Goal: Find contact information: Find contact information

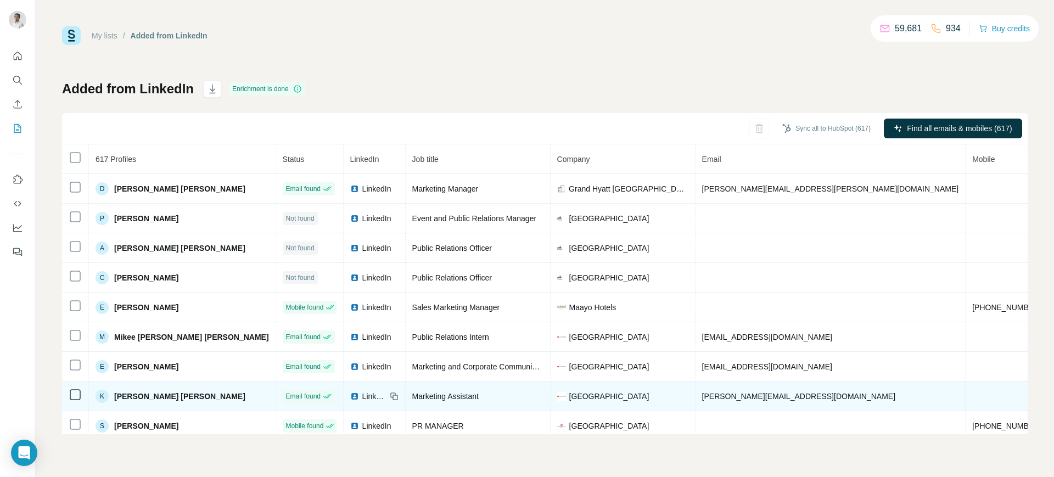
click at [702, 393] on span "kevin@centurypark.com.ph" at bounding box center [798, 396] width 193 height 9
click at [702, 393] on span "[PERSON_NAME][EMAIL_ADDRESS][DOMAIN_NAME]" at bounding box center [798, 396] width 193 height 9
copy span "[PERSON_NAME][EMAIL_ADDRESS][DOMAIN_NAME]"
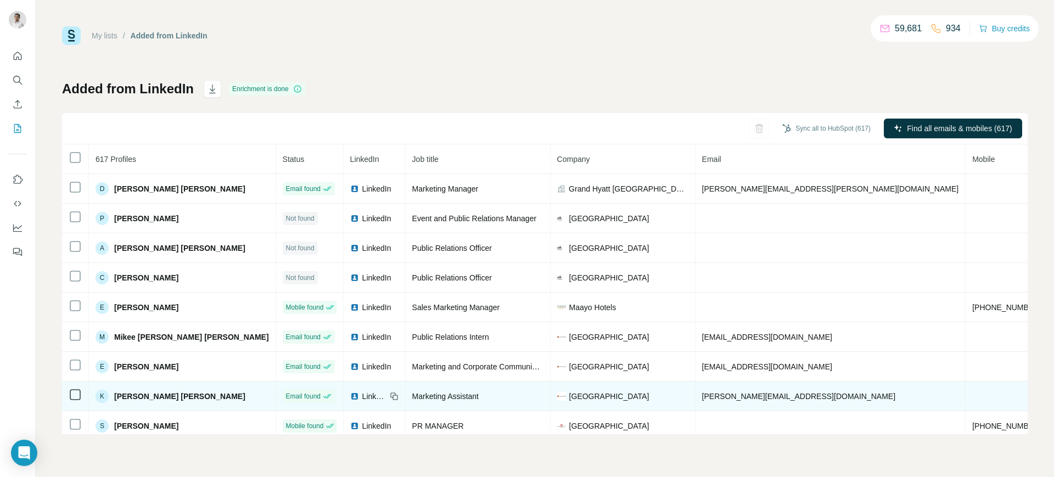
click at [390, 394] on icon at bounding box center [394, 396] width 9 height 9
click at [570, 396] on span "[GEOGRAPHIC_DATA]" at bounding box center [609, 396] width 80 height 11
click at [570, 396] on span "Century Park Hotel Manila" at bounding box center [609, 396] width 80 height 11
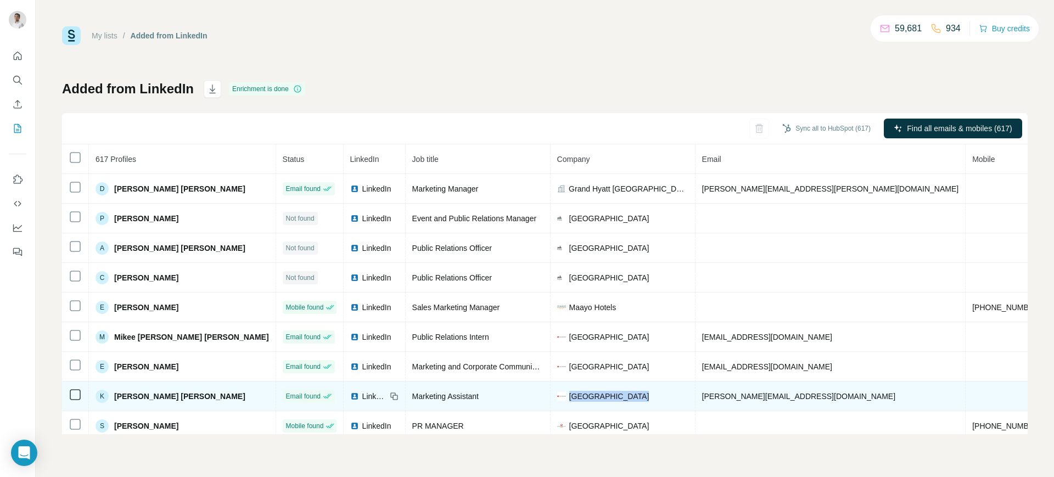
copy span "Century Park Hotel Manila"
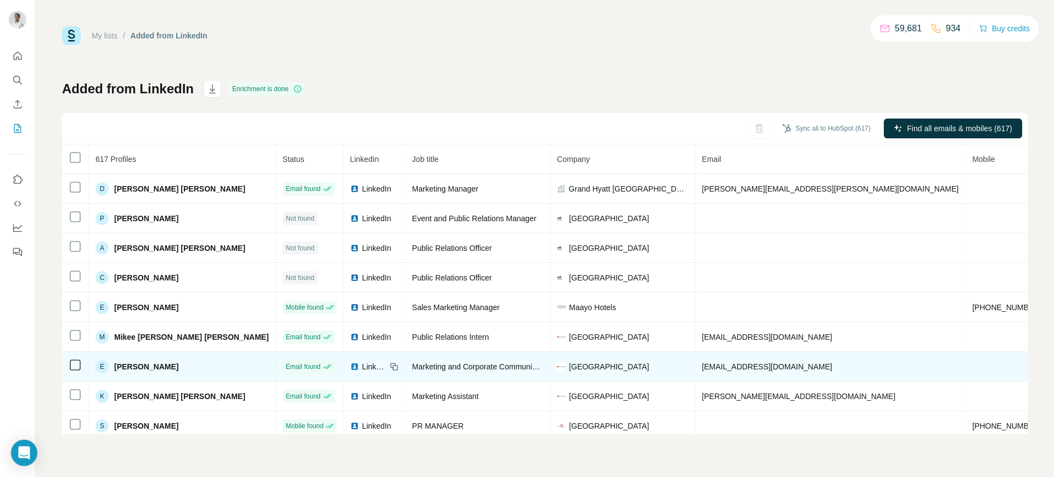
click at [702, 367] on span "ecatolico@centurypark.com.ph" at bounding box center [767, 366] width 130 height 9
copy span "ecatolico@centurypark.com.ph"
click at [390, 364] on icon at bounding box center [392, 365] width 5 height 5
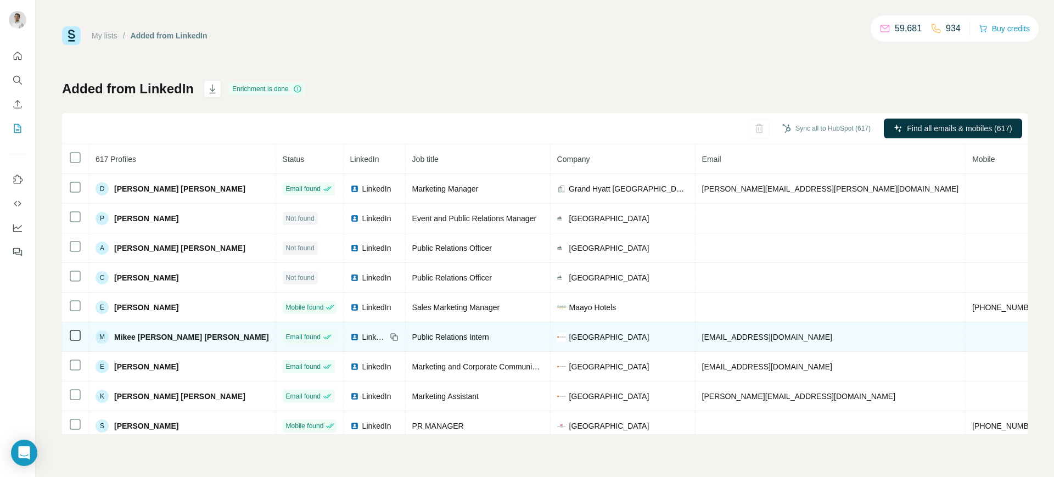
click at [702, 338] on span "mikee.dela@centurypark.com.ph" at bounding box center [767, 337] width 130 height 9
copy span "mikee.dela@centurypark.com.ph"
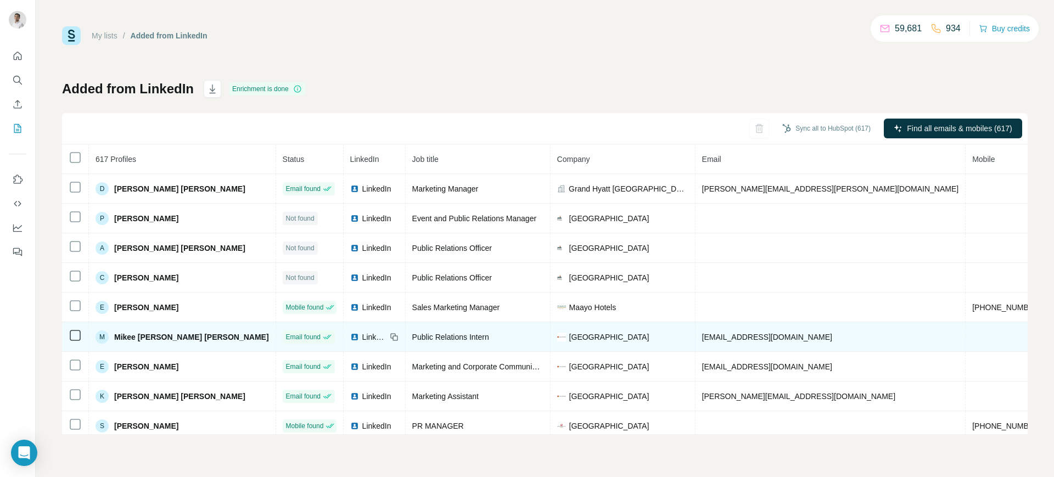
click at [393, 335] on icon at bounding box center [395, 337] width 5 height 5
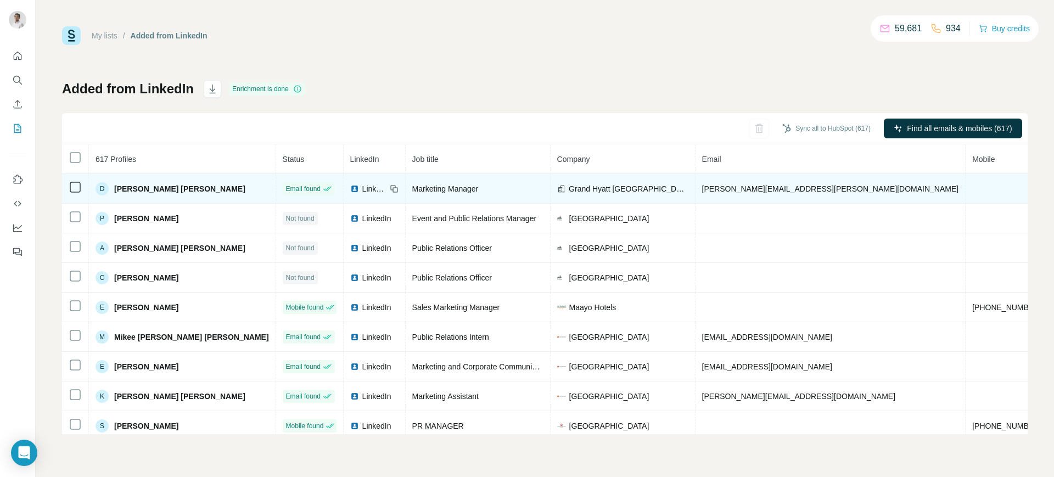
click at [702, 187] on span "daryl.abarquez@groupm.com" at bounding box center [830, 188] width 257 height 9
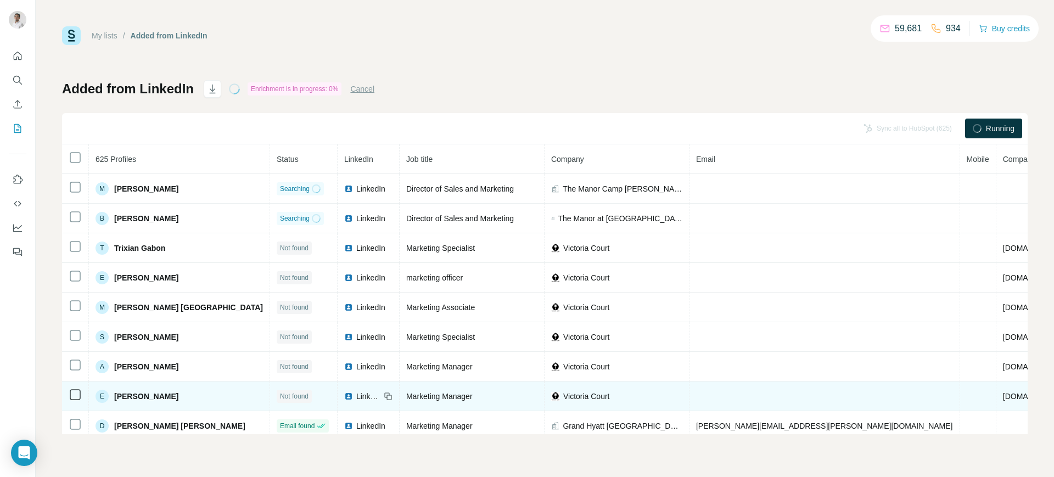
click at [356, 394] on span "LinkedIn" at bounding box center [368, 396] width 24 height 11
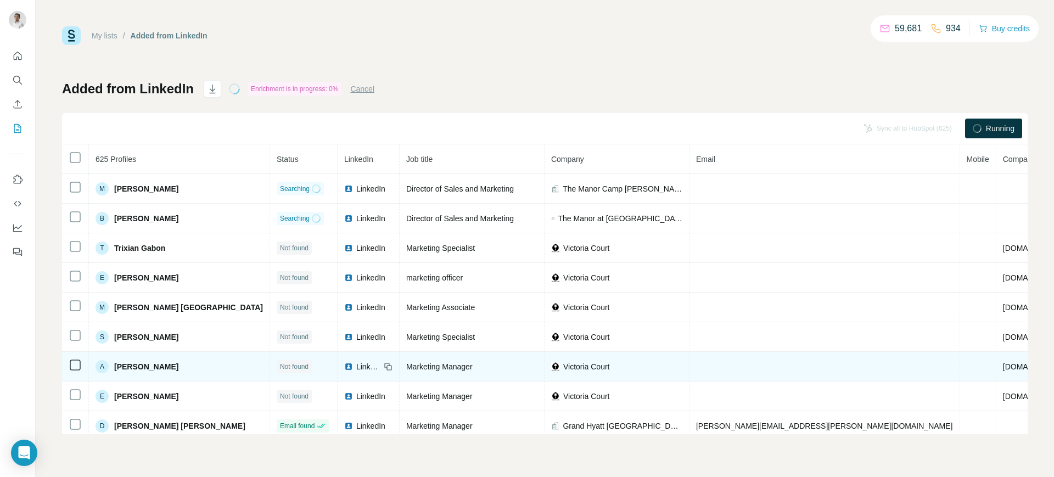
click at [344, 366] on div "LinkedIn" at bounding box center [362, 366] width 36 height 11
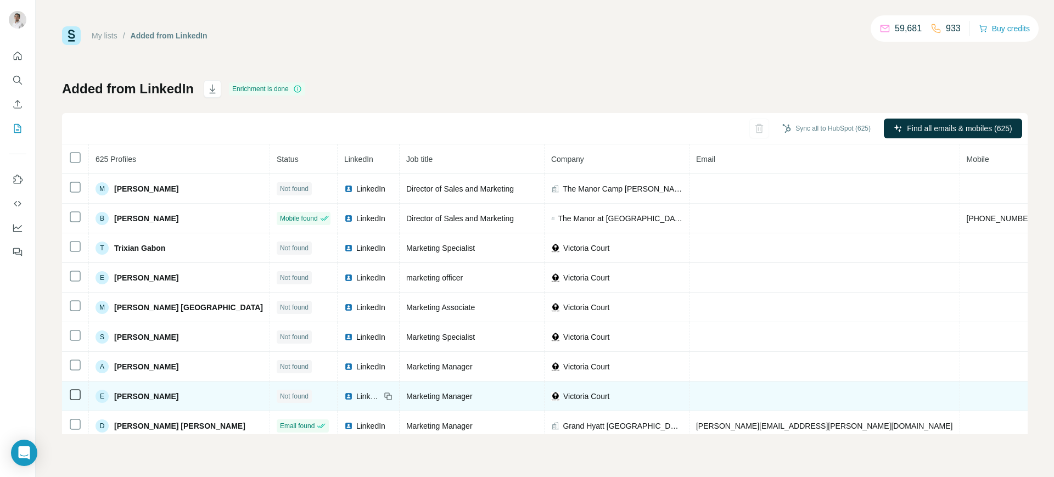
click at [344, 398] on img at bounding box center [348, 396] width 9 height 9
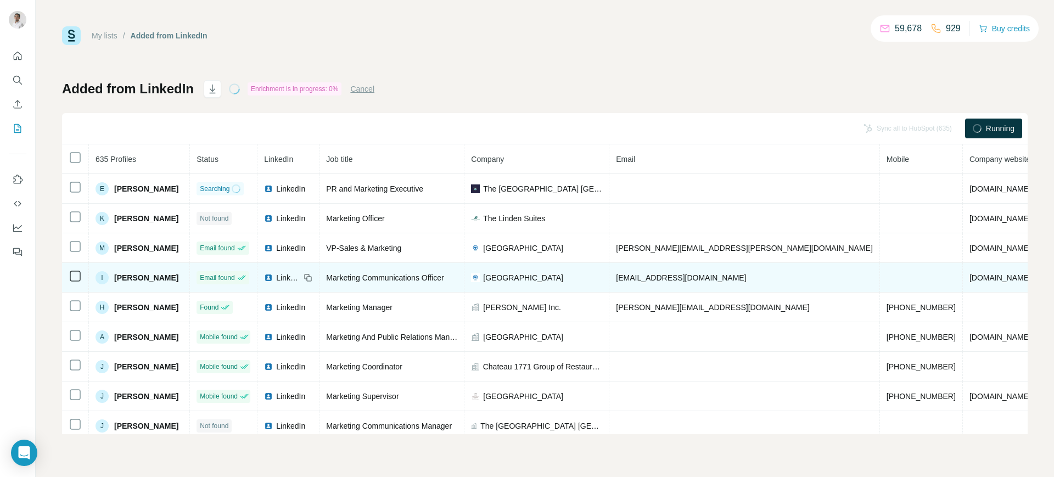
click at [692, 280] on span "[EMAIL_ADDRESS][DOMAIN_NAME]" at bounding box center [681, 277] width 130 height 9
copy span "[EMAIL_ADDRESS][DOMAIN_NAME]"
click at [312, 276] on icon at bounding box center [308, 277] width 9 height 9
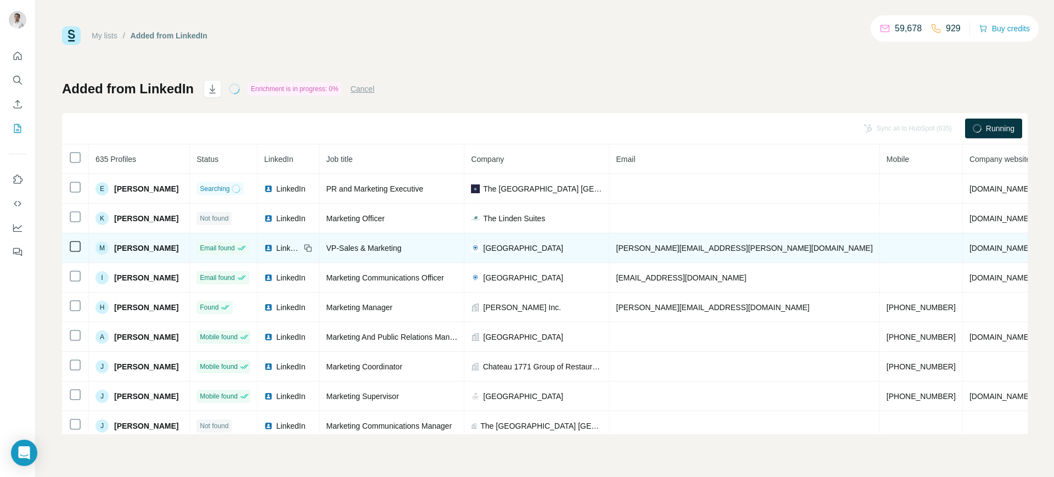
click at [548, 248] on span "Bluewater Resorts" at bounding box center [523, 248] width 80 height 11
copy span "Bluewater Resorts"
click at [685, 248] on span "margie.munsayac@bluewater.com.ph" at bounding box center [744, 248] width 257 height 9
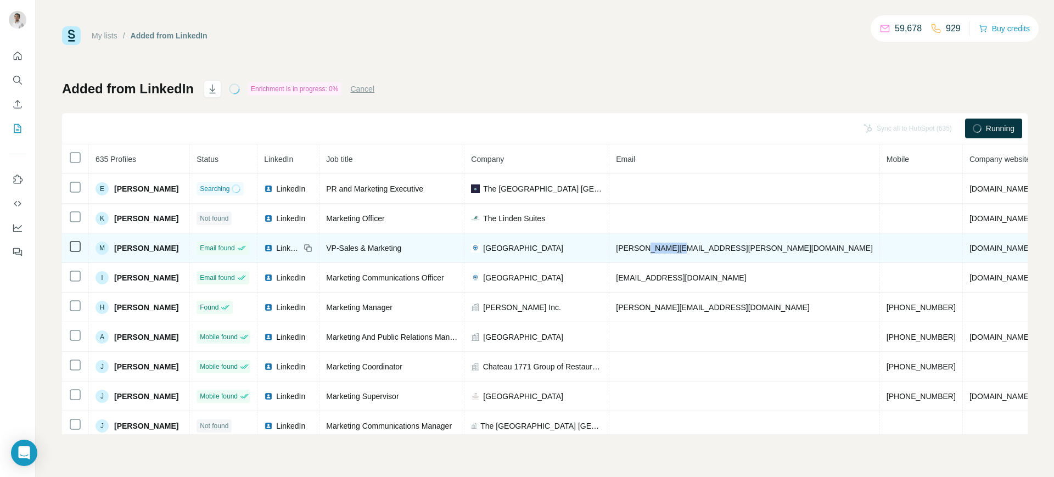
click at [685, 248] on span "margie.munsayac@bluewater.com.ph" at bounding box center [744, 248] width 257 height 9
copy span "margie.munsayac@bluewater.com.ph"
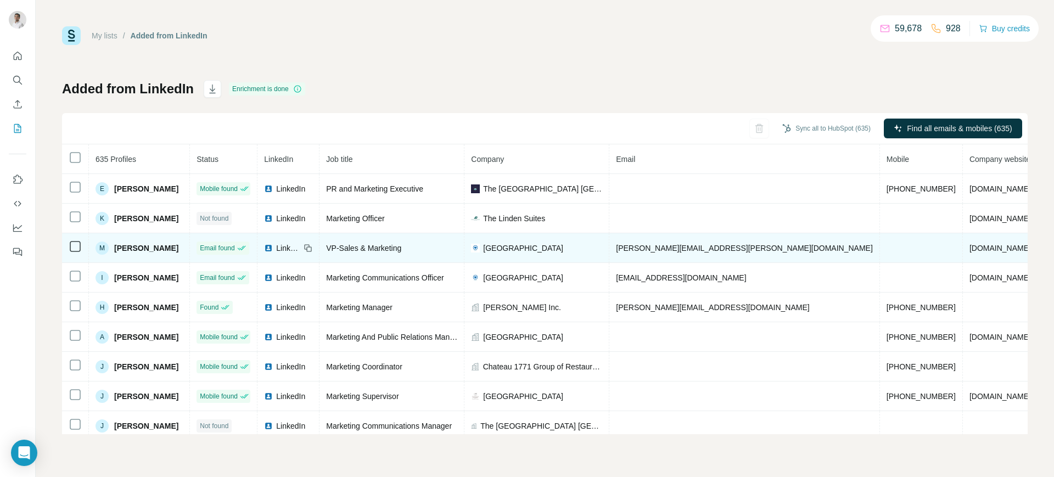
click at [312, 249] on icon at bounding box center [308, 248] width 9 height 9
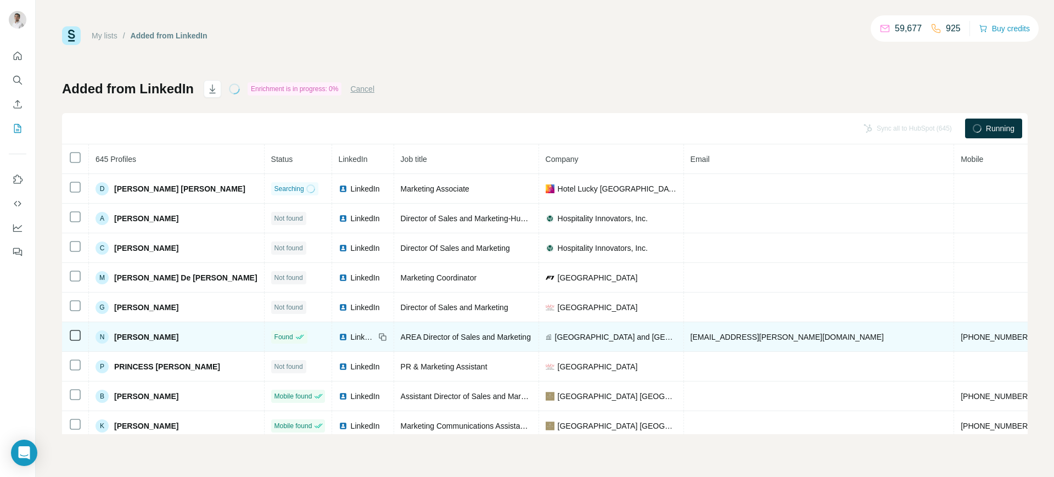
click at [703, 334] on span "[EMAIL_ADDRESS][PERSON_NAME][DOMAIN_NAME]" at bounding box center [787, 337] width 193 height 9
copy span "[EMAIL_ADDRESS][PERSON_NAME][DOMAIN_NAME]"
click at [378, 336] on icon at bounding box center [382, 337] width 9 height 9
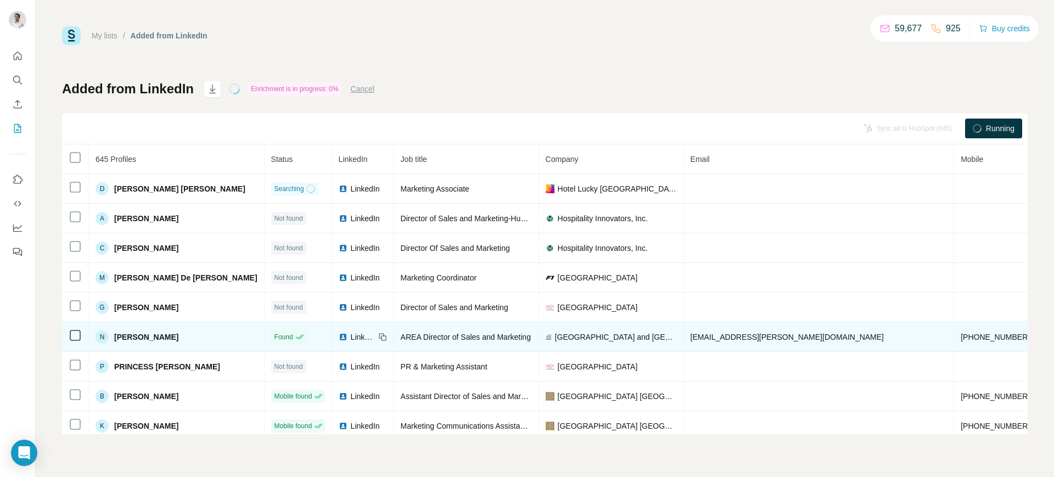
click at [555, 335] on span "[GEOGRAPHIC_DATA] and [GEOGRAPHIC_DATA]" at bounding box center [616, 337] width 122 height 11
copy span "[GEOGRAPHIC_DATA] and [GEOGRAPHIC_DATA]"
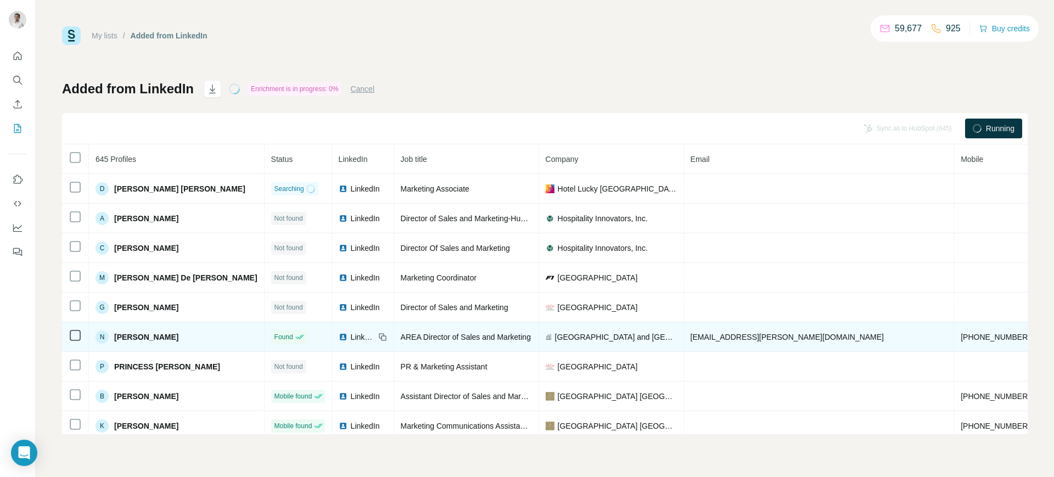
click at [339, 336] on div "LinkedIn" at bounding box center [357, 337] width 36 height 11
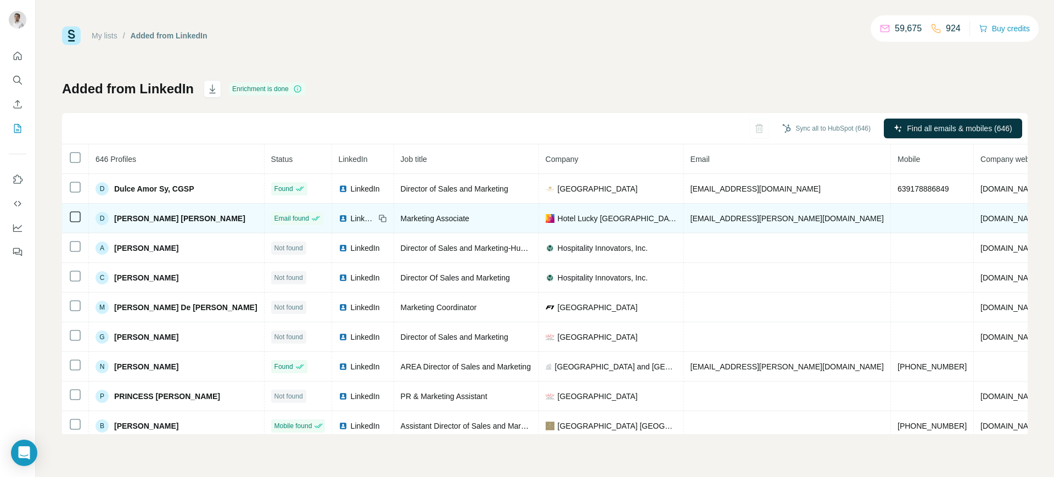
click at [691, 220] on span "[EMAIL_ADDRESS][PERSON_NAME][DOMAIN_NAME]" at bounding box center [787, 218] width 193 height 9
copy span "[EMAIL_ADDRESS][PERSON_NAME][DOMAIN_NAME]"
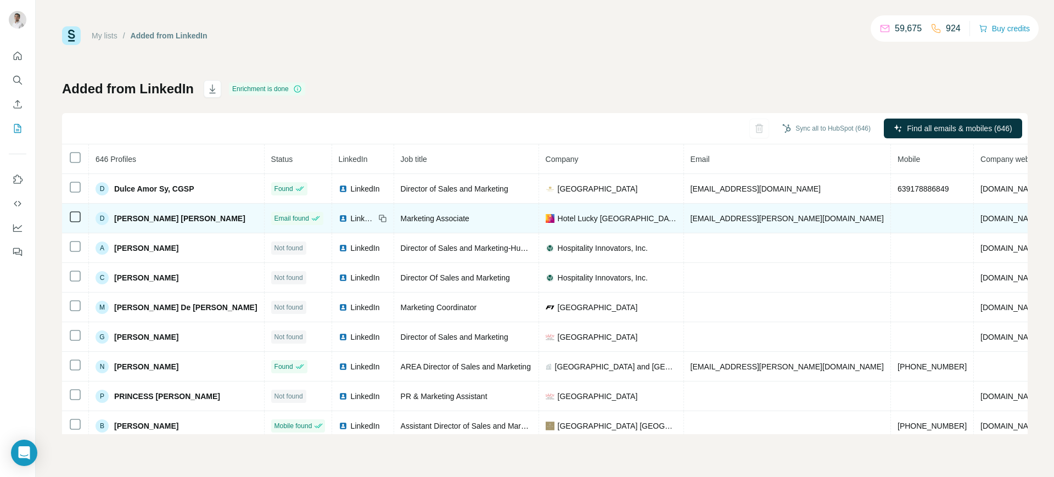
click at [351, 216] on span "LinkedIn" at bounding box center [363, 218] width 24 height 11
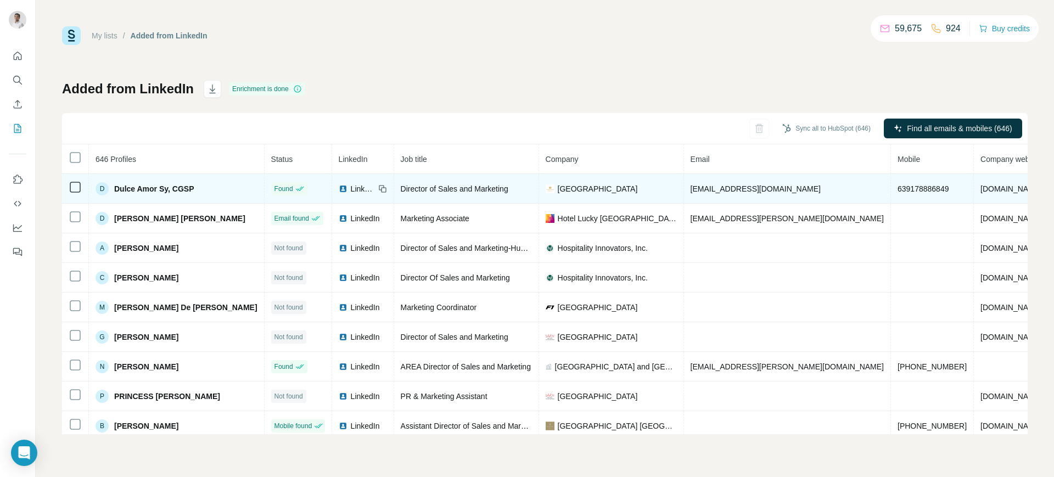
click at [691, 184] on span "[EMAIL_ADDRESS][DOMAIN_NAME]" at bounding box center [756, 188] width 130 height 9
copy span "[EMAIL_ADDRESS][DOMAIN_NAME]"
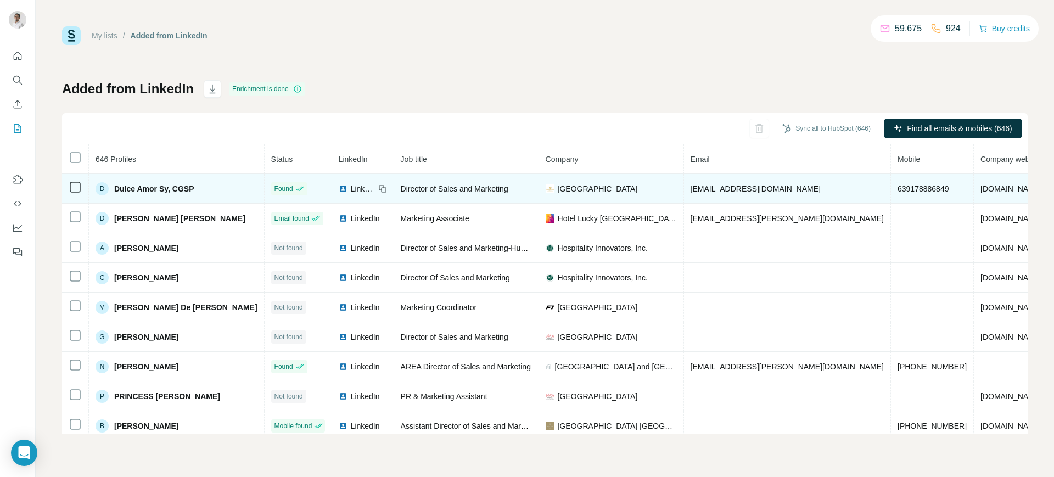
click at [558, 189] on span "[GEOGRAPHIC_DATA]" at bounding box center [598, 188] width 80 height 11
copy span "[GEOGRAPHIC_DATA]"
click at [381, 187] on icon at bounding box center [383, 189] width 5 height 5
